Goal: Unclear: Browse casually

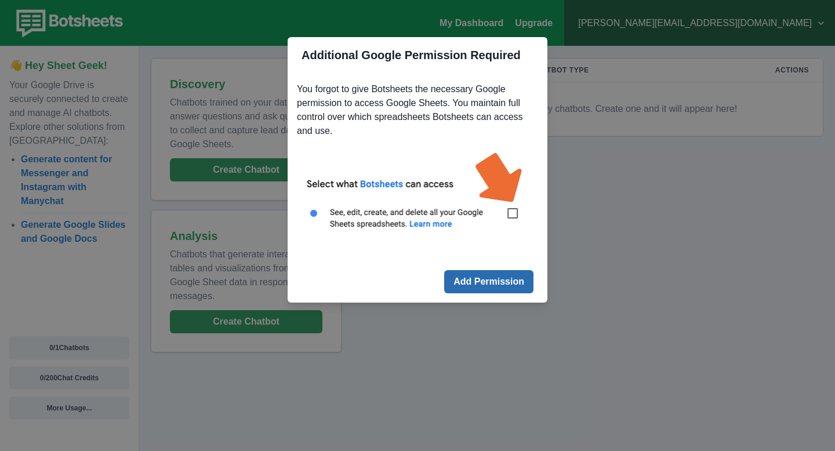
click at [492, 284] on button "Add Permission" at bounding box center [488, 281] width 89 height 23
